Goal: Information Seeking & Learning: Learn about a topic

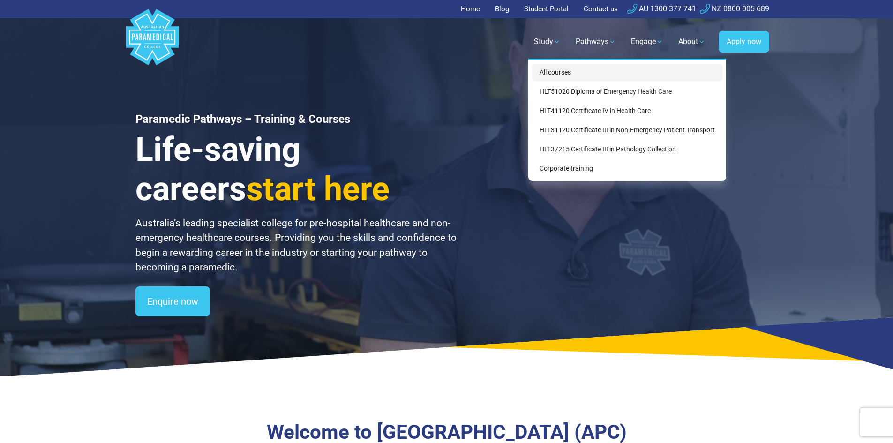
click at [562, 74] on link "All courses" at bounding box center [627, 72] width 190 height 17
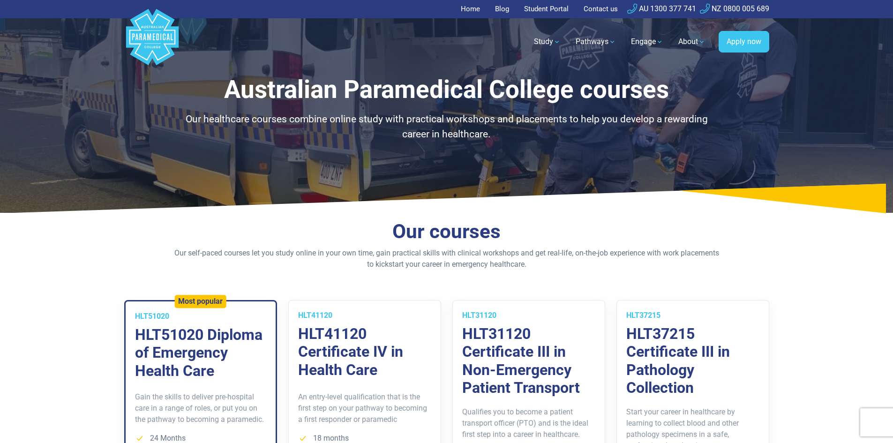
scroll to position [141, 0]
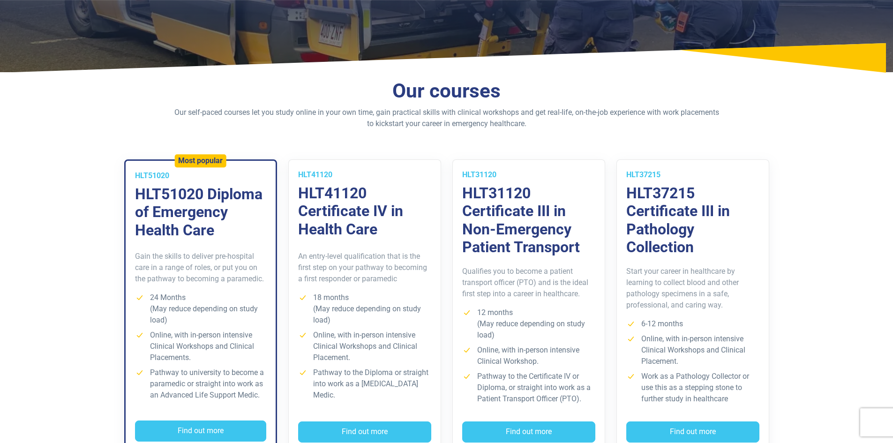
click at [68, 205] on section "Our courses Our self-paced courses let you study online in your own time, gain …" at bounding box center [446, 280] width 893 height 403
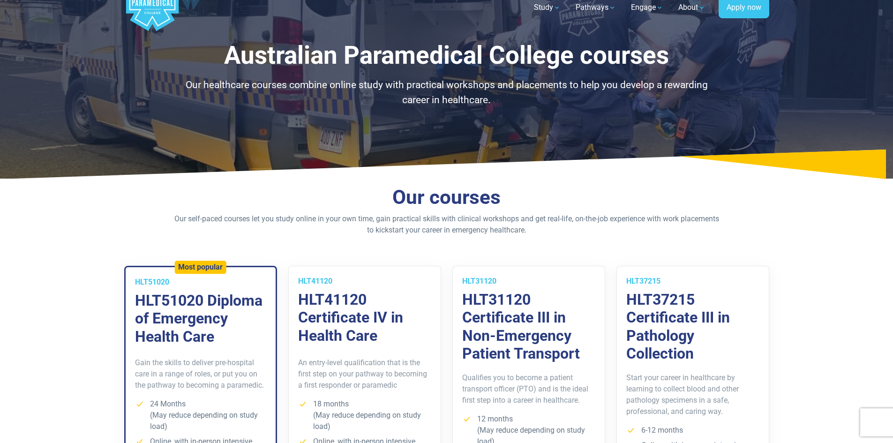
scroll to position [0, 0]
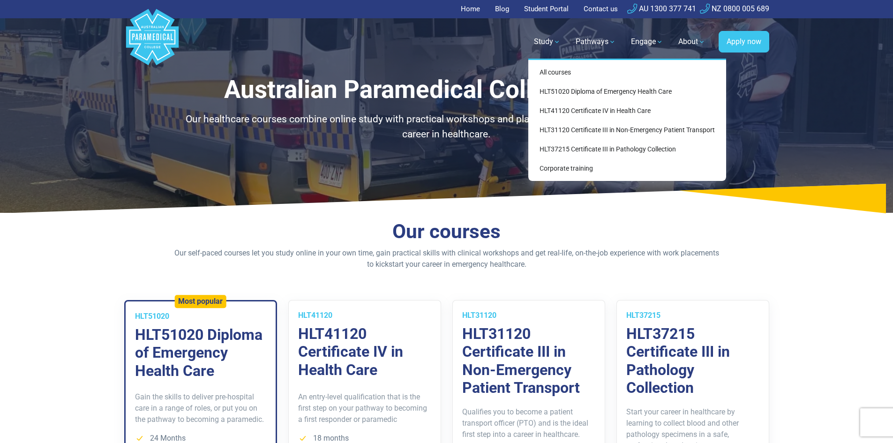
click at [561, 39] on link "Study" at bounding box center [547, 42] width 38 height 26
click at [597, 149] on link "HLT37215 Certificate III in Pathology Collection" at bounding box center [627, 149] width 190 height 17
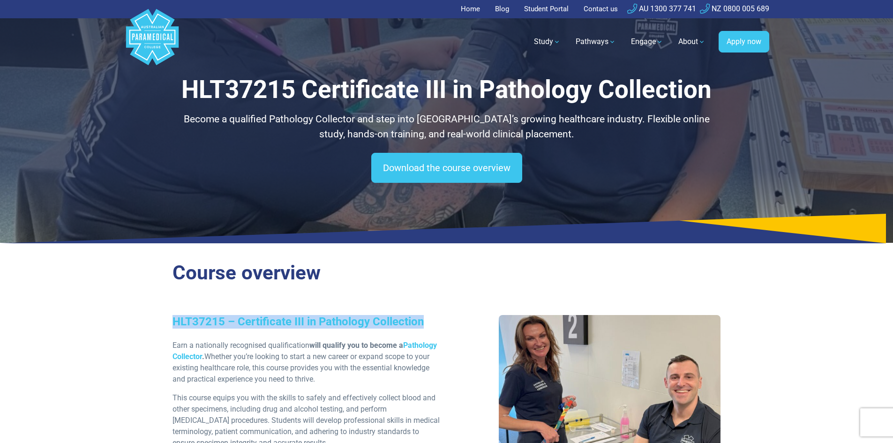
drag, startPoint x: 169, startPoint y: 321, endPoint x: 431, endPoint y: 325, distance: 262.0
copy h3 "HLT37215 – Certificate III in Pathology Collection"
